Goal: Task Accomplishment & Management: Manage account settings

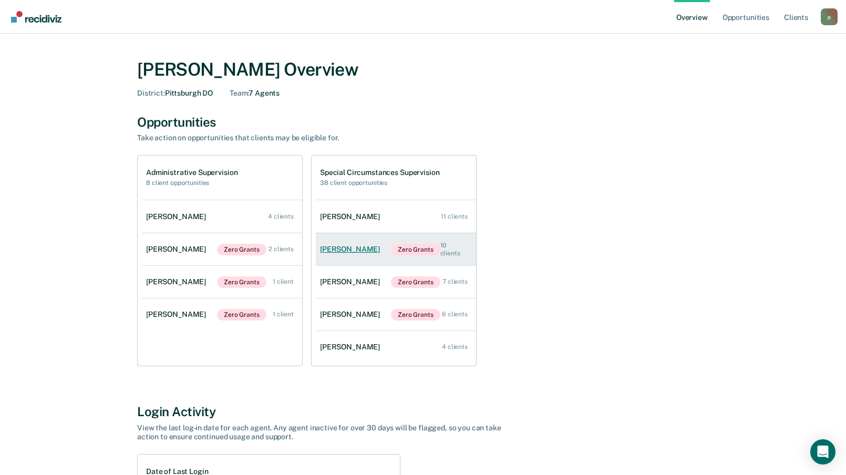
click at [354, 245] on div "[PERSON_NAME]" at bounding box center [352, 249] width 64 height 9
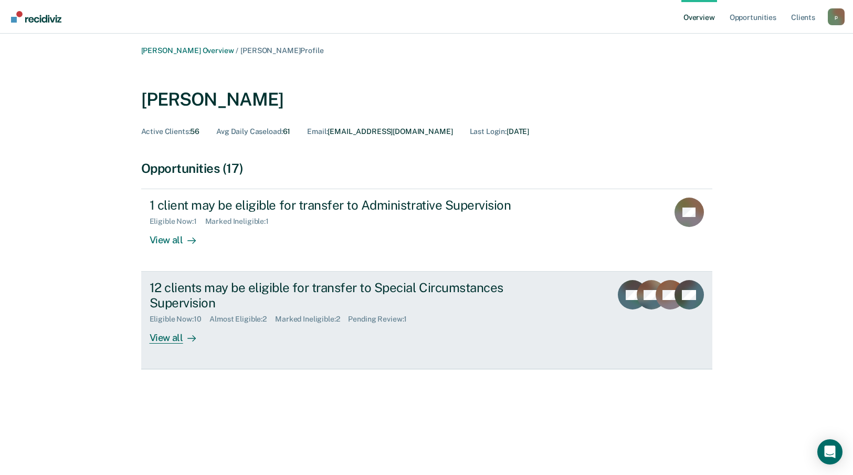
click at [351, 285] on div "12 clients may be eligible for transfer to Special Circumstances Supervision" at bounding box center [334, 295] width 369 height 30
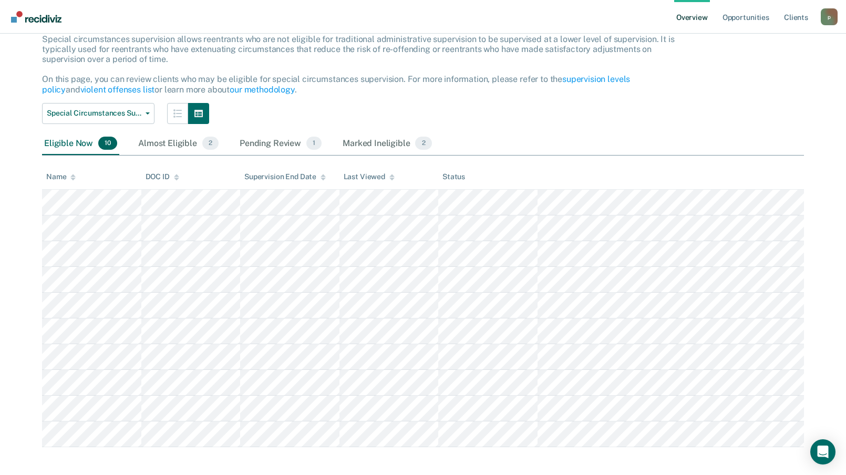
scroll to position [74, 0]
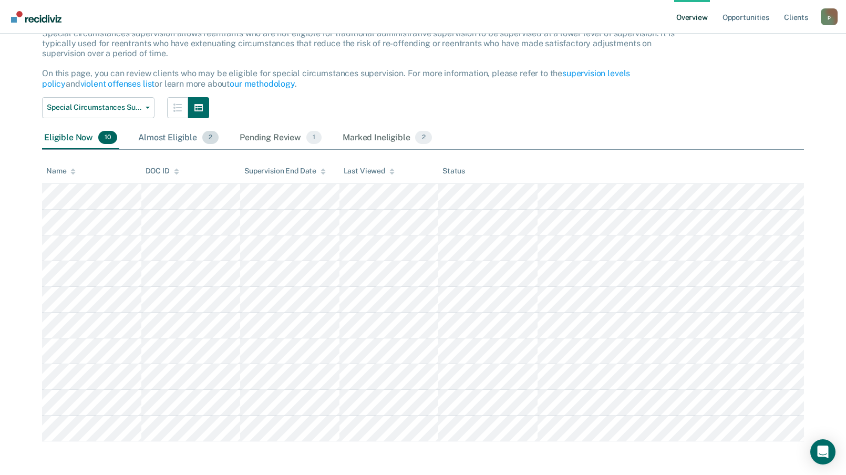
click at [175, 143] on div "Almost Eligible 2" at bounding box center [178, 138] width 85 height 23
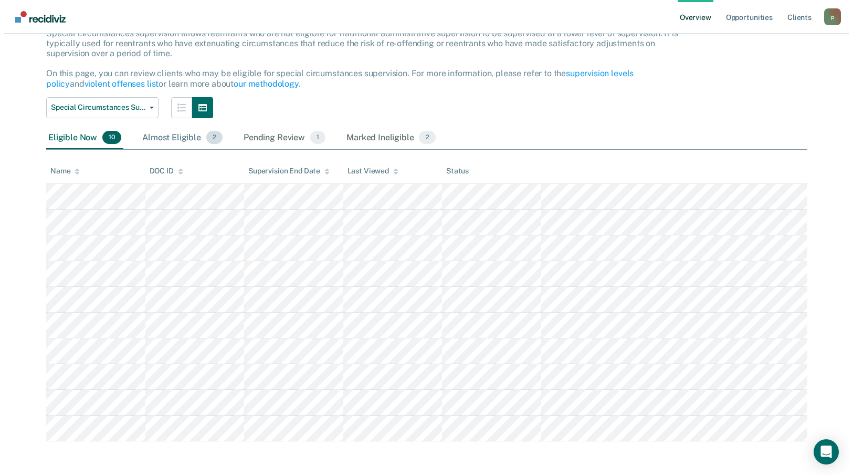
scroll to position [0, 0]
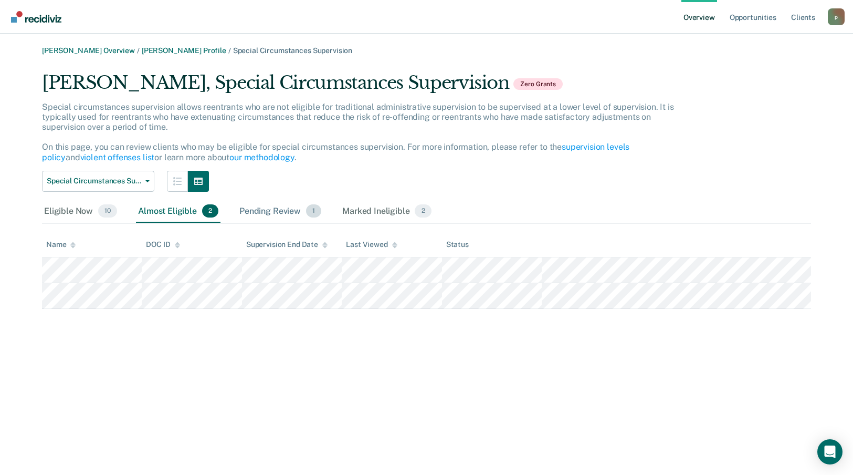
click at [267, 208] on div "Pending Review 1" at bounding box center [280, 211] width 86 height 23
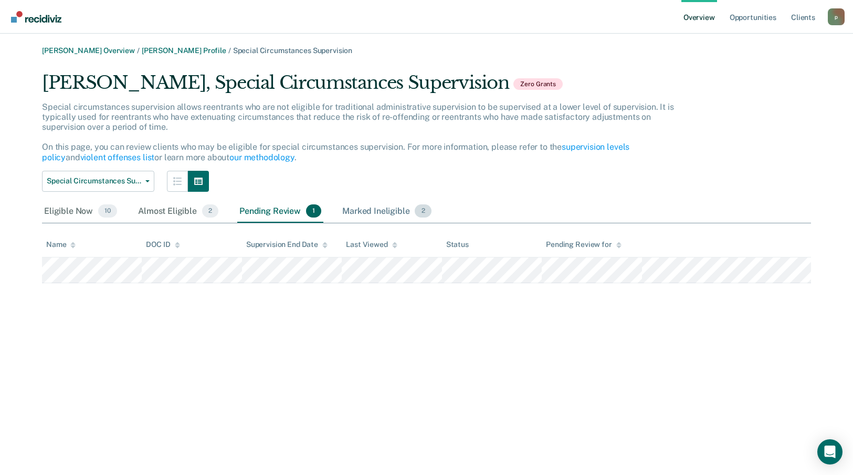
click at [399, 211] on div "Marked Ineligible 2" at bounding box center [386, 211] width 93 height 23
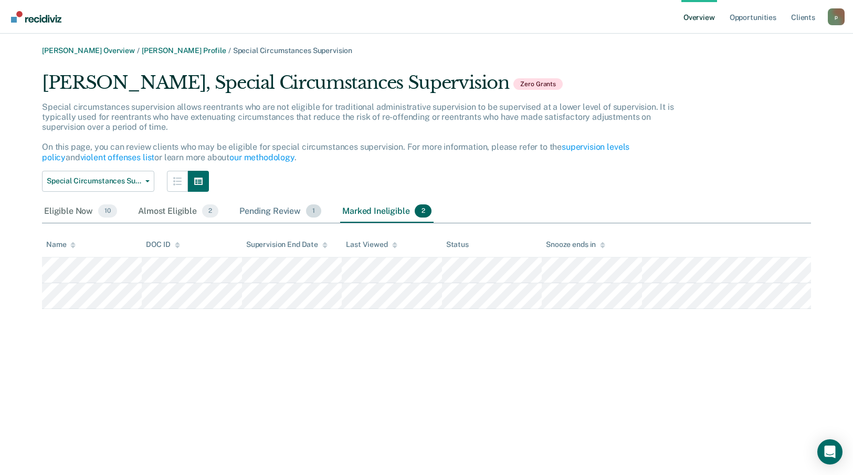
click at [281, 212] on div "Pending Review 1" at bounding box center [280, 211] width 86 height 23
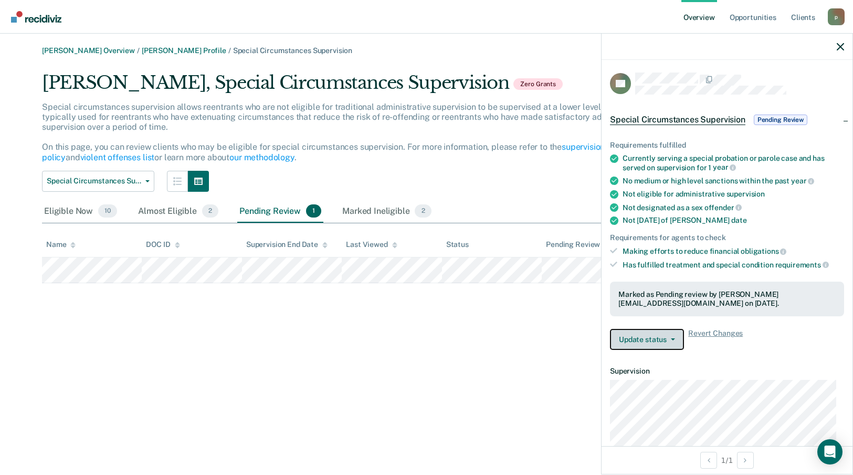
click at [665, 342] on button "Update status" at bounding box center [647, 339] width 74 height 21
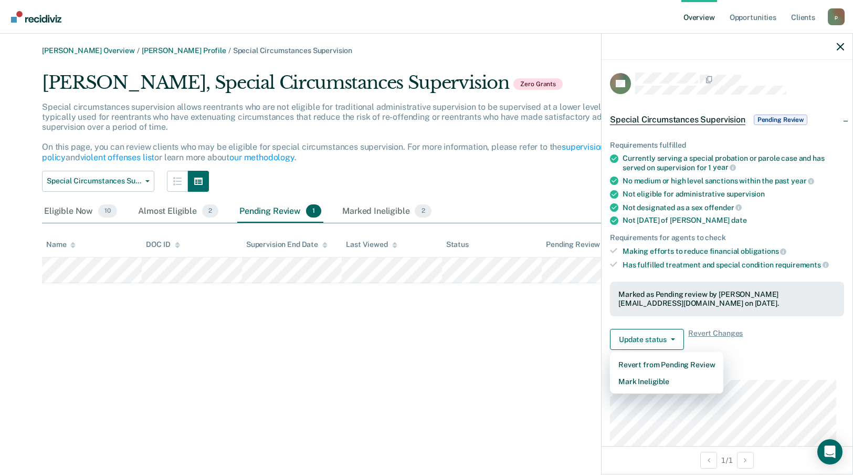
click at [794, 369] on dt "Supervision" at bounding box center [727, 371] width 234 height 9
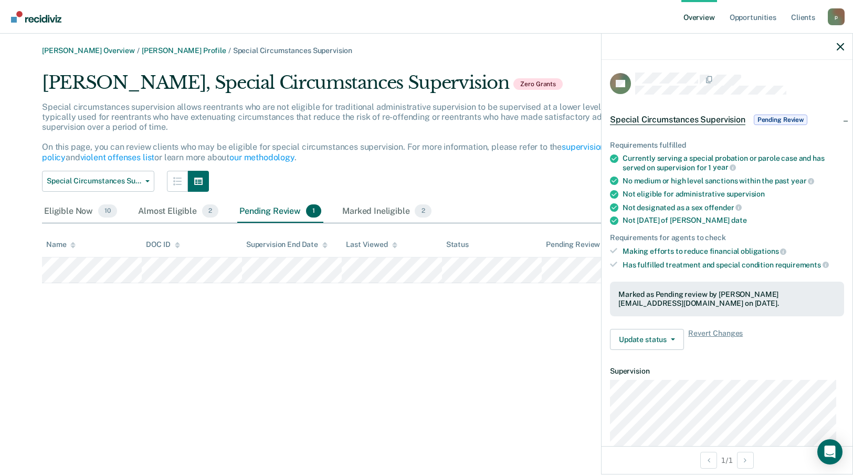
click at [535, 344] on div "[PERSON_NAME] Overview / [PERSON_NAME] Profile / Special Circumstances Supervis…" at bounding box center [427, 243] width 828 height 395
click at [838, 47] on icon "button" at bounding box center [840, 46] width 7 height 7
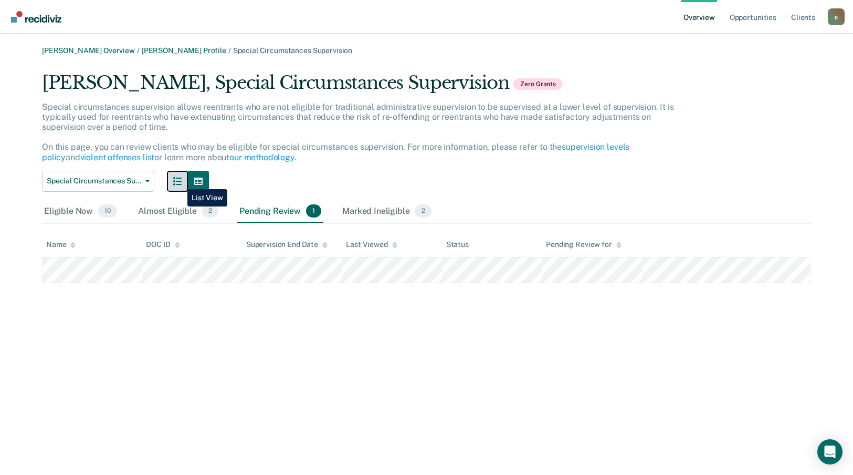
click at [180, 181] on icon "button" at bounding box center [177, 181] width 8 height 8
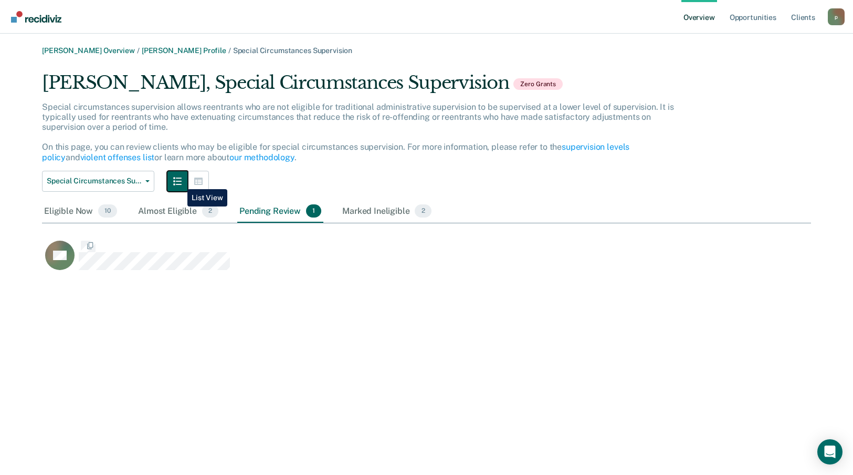
scroll to position [202, 761]
click at [197, 183] on icon "button" at bounding box center [198, 181] width 8 height 8
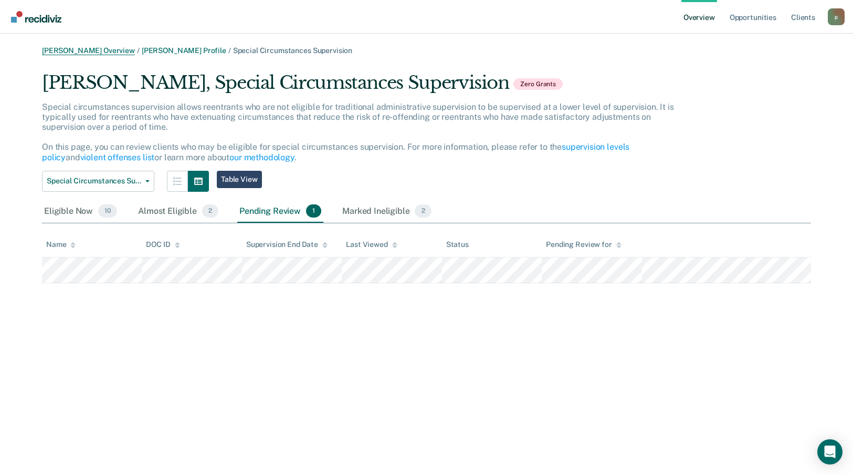
click at [105, 46] on link "[PERSON_NAME] Overview" at bounding box center [88, 50] width 93 height 9
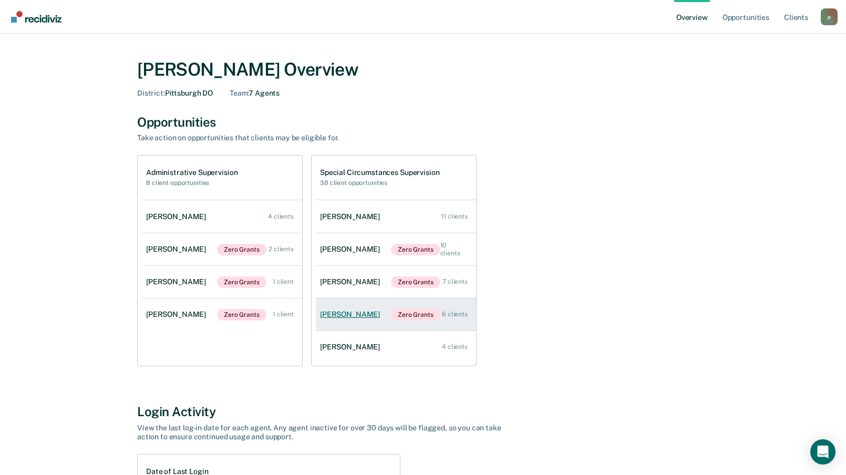
click at [357, 319] on div "[PERSON_NAME]" at bounding box center [352, 314] width 64 height 9
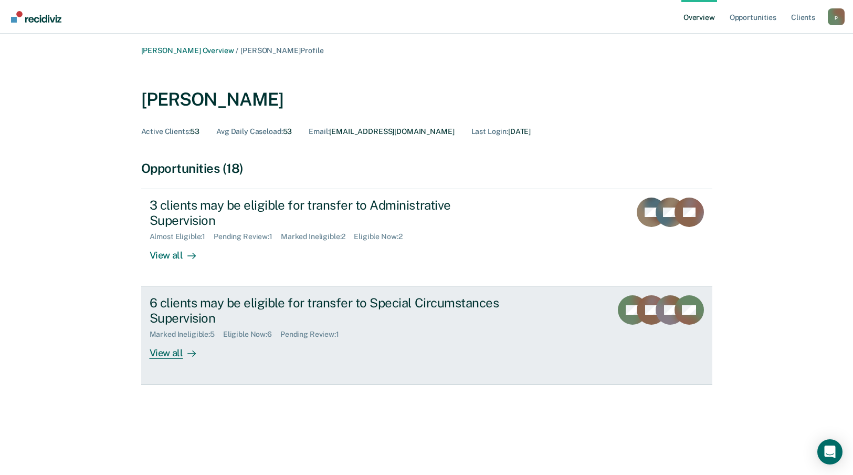
click at [295, 295] on div "6 clients may be eligible for transfer to Special Circumstances Supervision" at bounding box center [334, 310] width 369 height 30
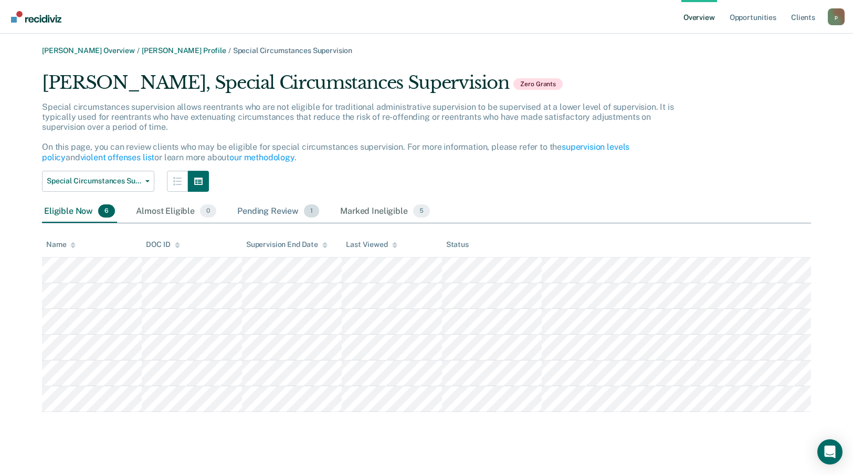
click at [253, 213] on div "Pending Review 1" at bounding box center [278, 211] width 86 height 23
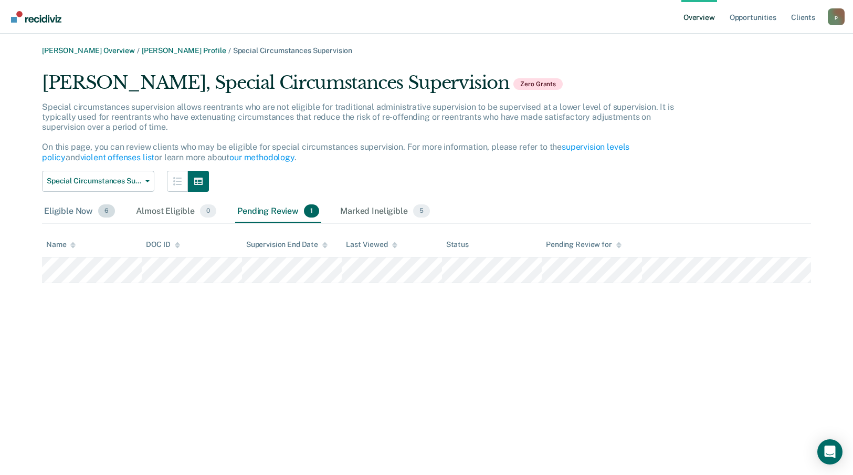
click at [65, 210] on div "Eligible Now 6" at bounding box center [79, 211] width 75 height 23
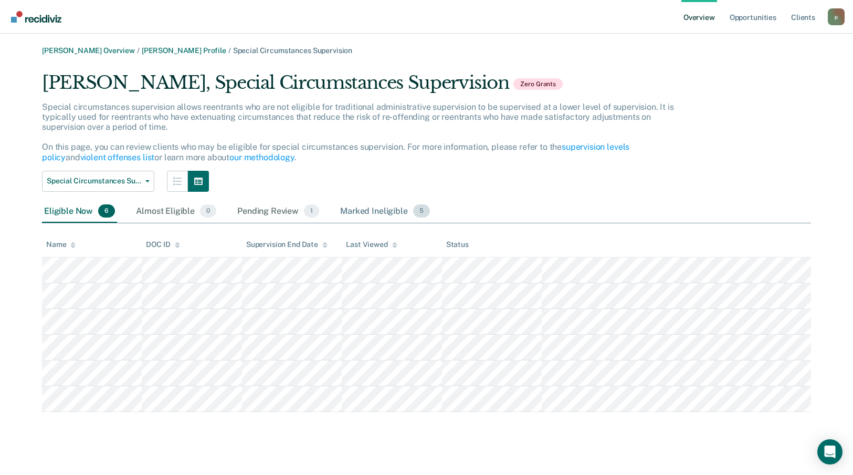
click at [370, 217] on div "Marked Ineligible 5" at bounding box center [385, 211] width 94 height 23
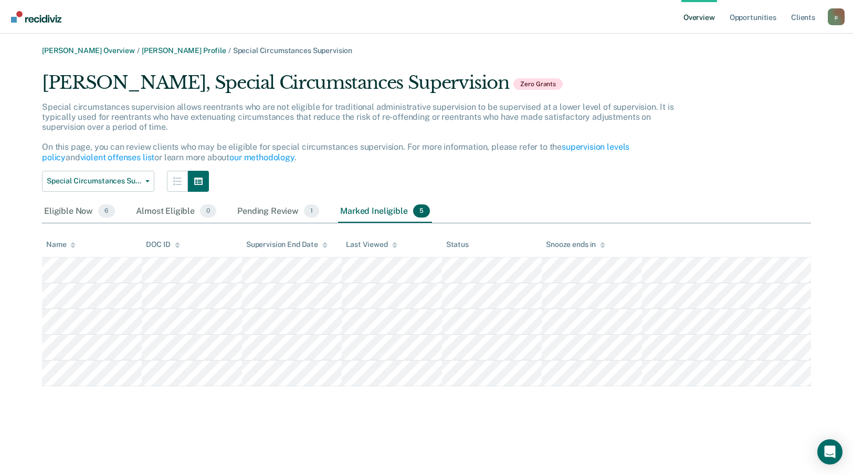
click at [227, 220] on div "Eligible Now 6 Almost Eligible 0 Pending Review 1 Marked Ineligible 5" at bounding box center [237, 211] width 390 height 23
click at [257, 212] on div "Pending Review 1" at bounding box center [278, 211] width 86 height 23
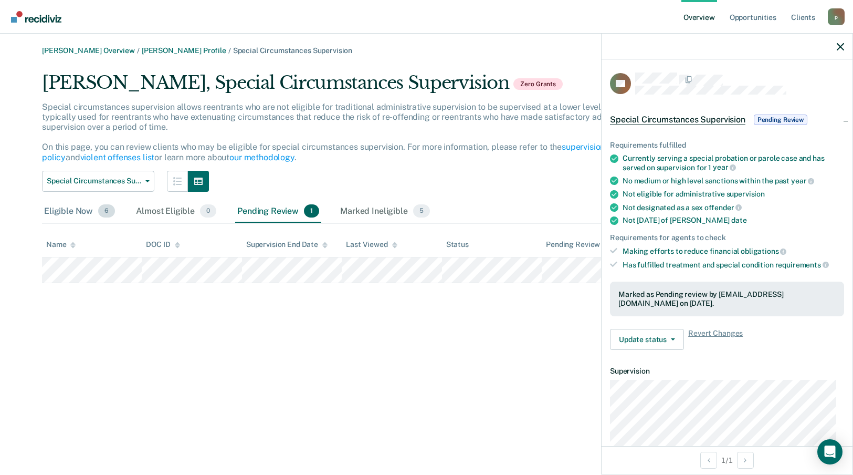
click at [70, 216] on div "Eligible Now 6" at bounding box center [79, 211] width 75 height 23
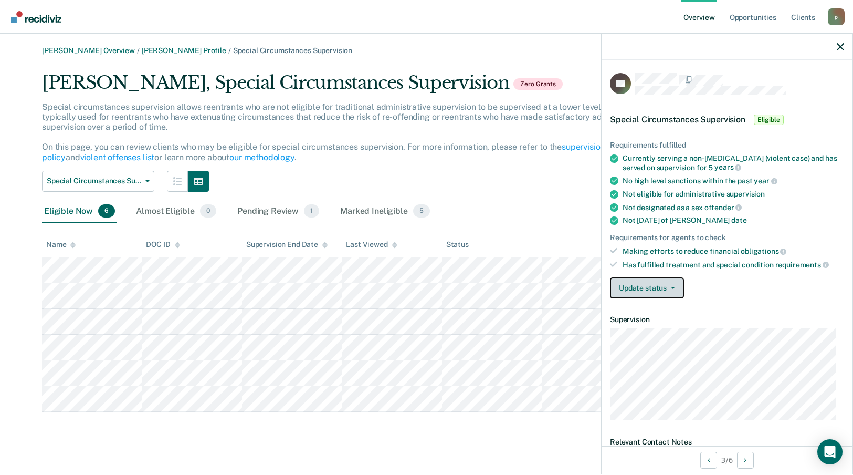
click at [667, 287] on span "button" at bounding box center [671, 288] width 8 height 2
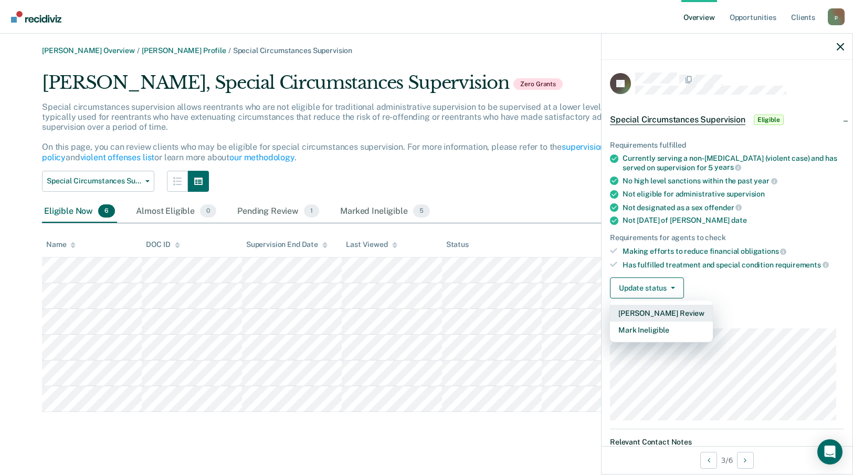
click at [658, 311] on button "[PERSON_NAME] Review" at bounding box center [661, 313] width 103 height 17
